Goal: Check status: Check status

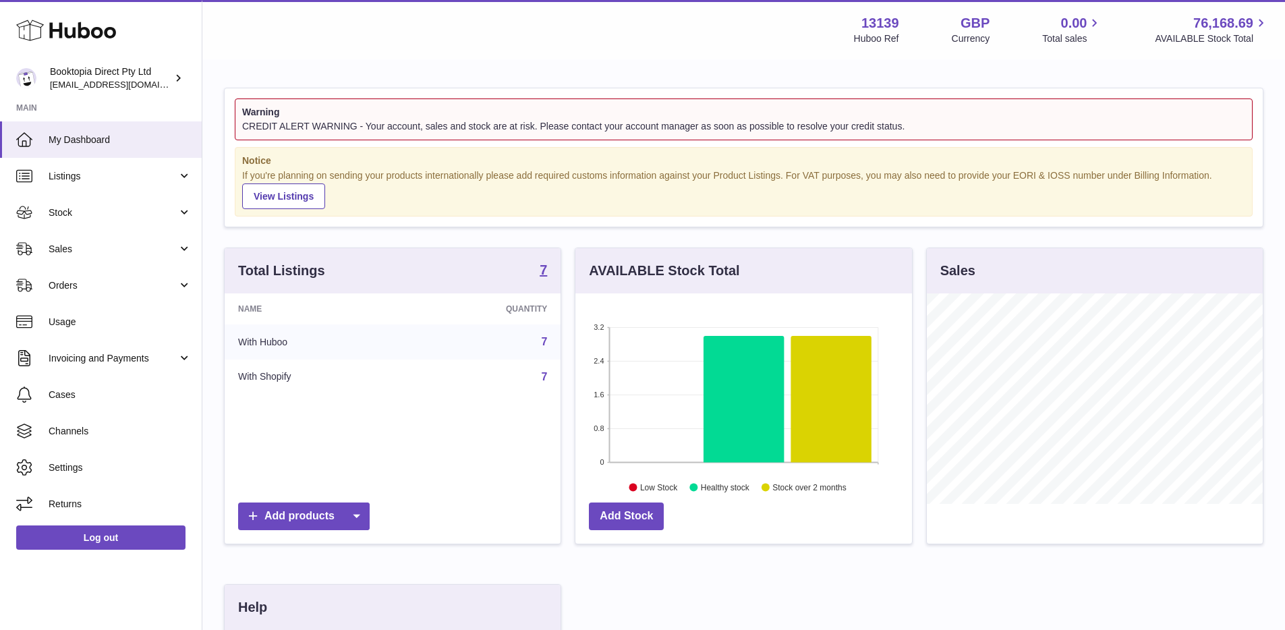
scroll to position [210, 337]
click at [96, 248] on span "Sales" at bounding box center [113, 249] width 129 height 13
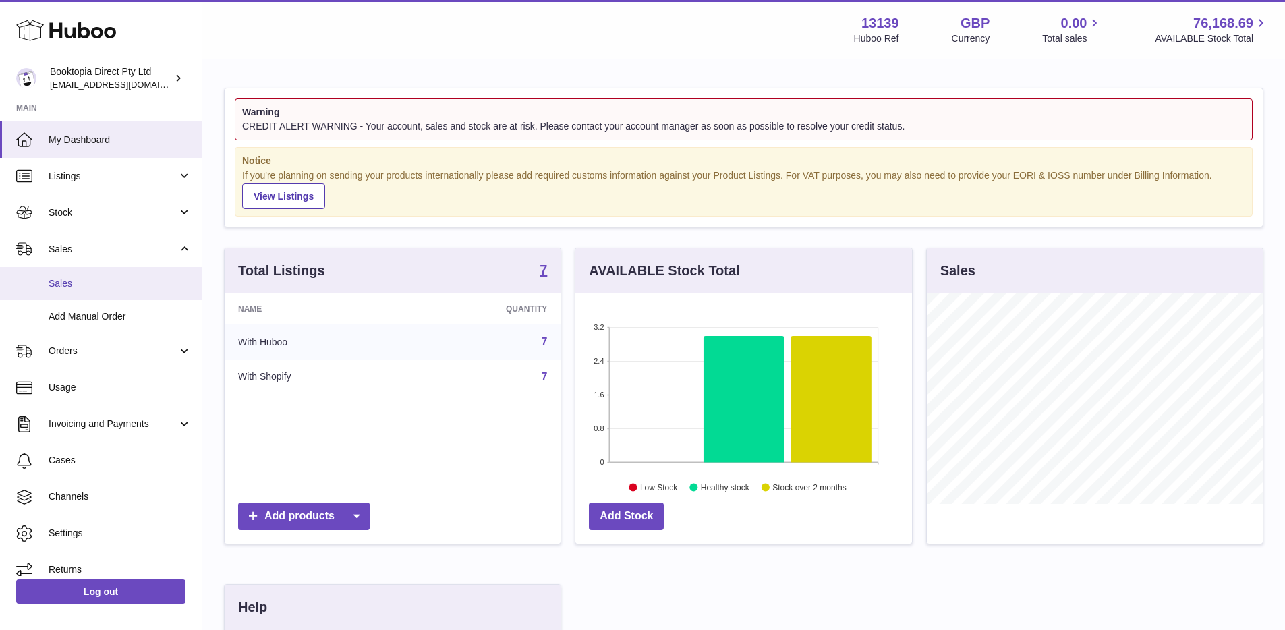
click at [94, 277] on span "Sales" at bounding box center [120, 283] width 143 height 13
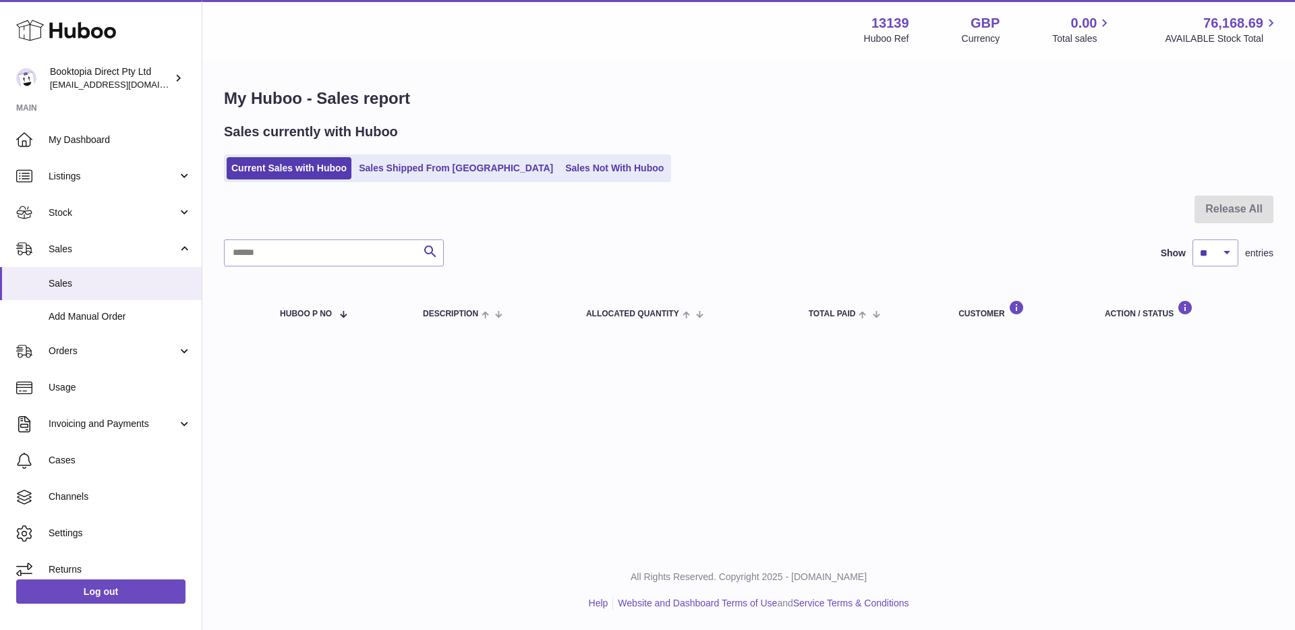
click at [444, 169] on link "Sales Shipped From [GEOGRAPHIC_DATA]" at bounding box center [456, 168] width 204 height 22
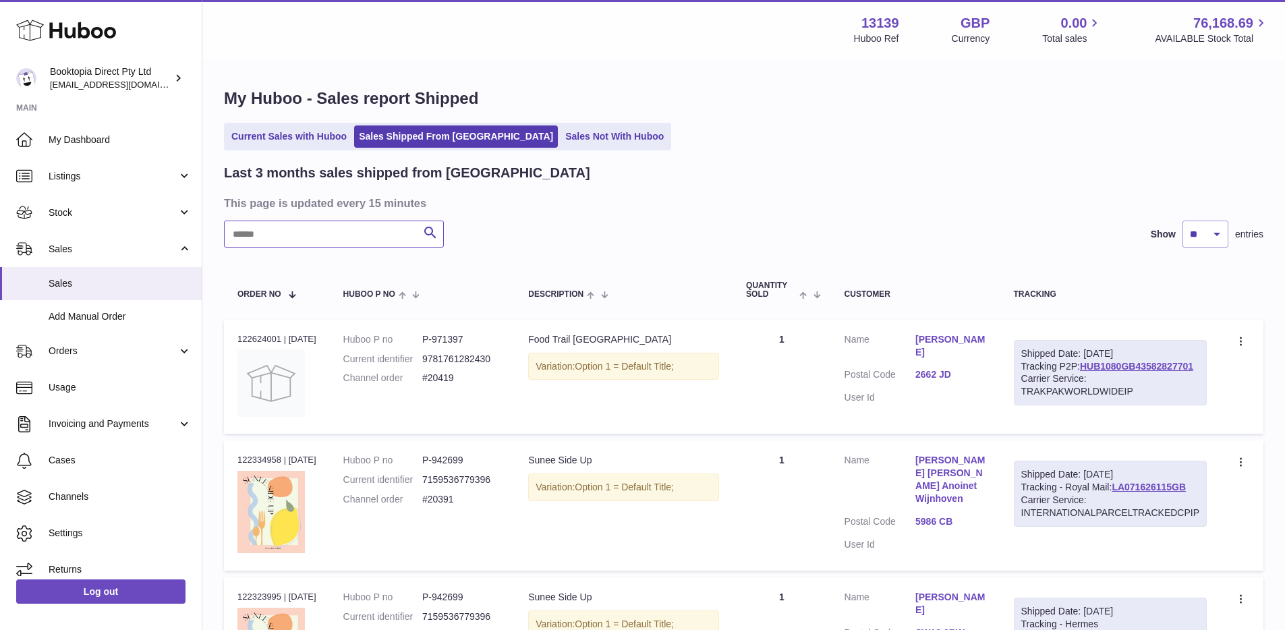
click at [361, 237] on input "text" at bounding box center [334, 234] width 220 height 27
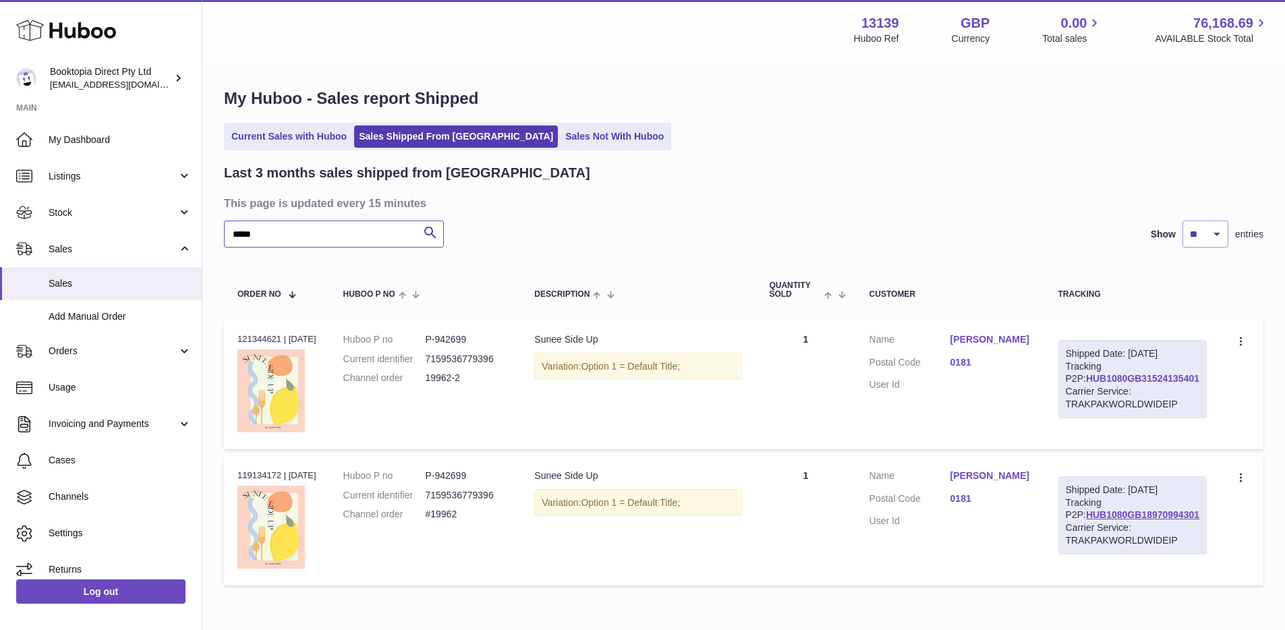
type input "*****"
click at [1142, 384] on link "HUB1080GB31524135401" at bounding box center [1142, 378] width 113 height 11
